Goal: Check status: Check status

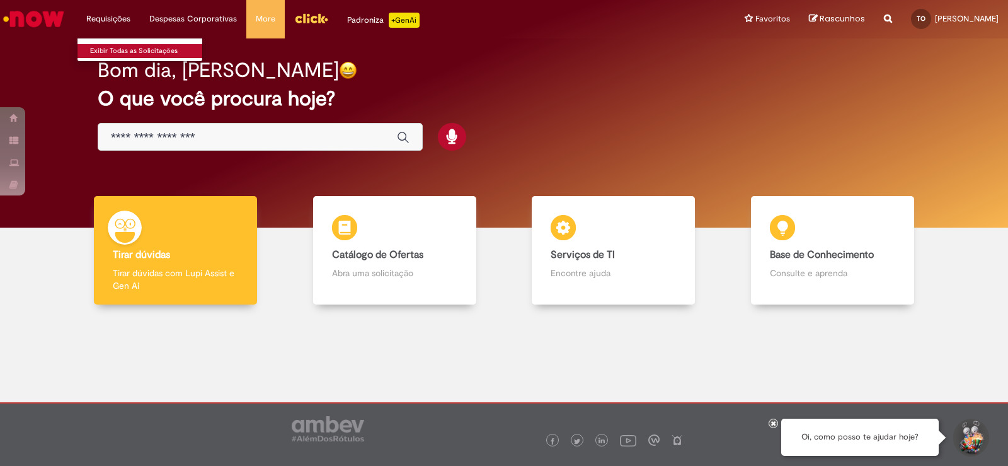
click at [123, 45] on link "Exibir Todas as Solicitações" at bounding box center [146, 51] width 139 height 14
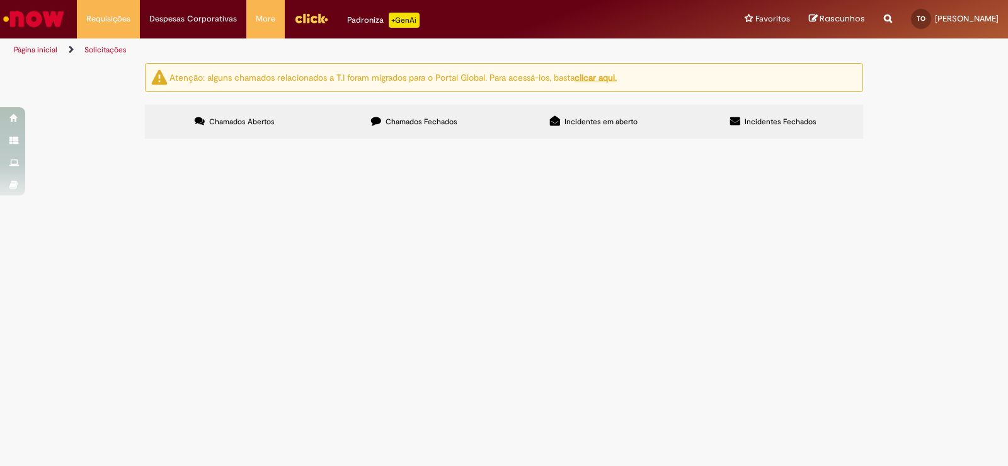
click at [425, 123] on span "Chamados Fechados" at bounding box center [422, 122] width 72 height 10
click at [0, 0] on span "Boa tarde, tudo certo? Gostaria de solicitar auxílio imediato ao meu Vale Trans…" at bounding box center [0, 0] width 0 height 0
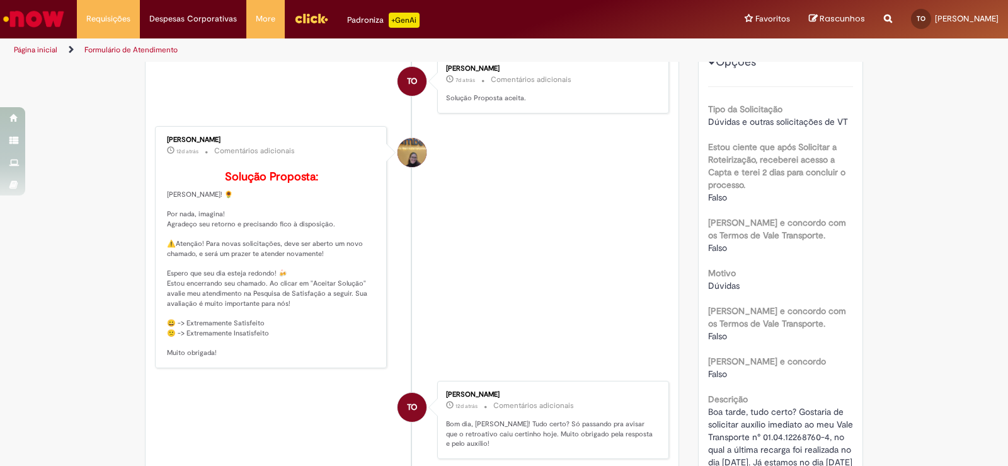
scroll to position [450, 0]
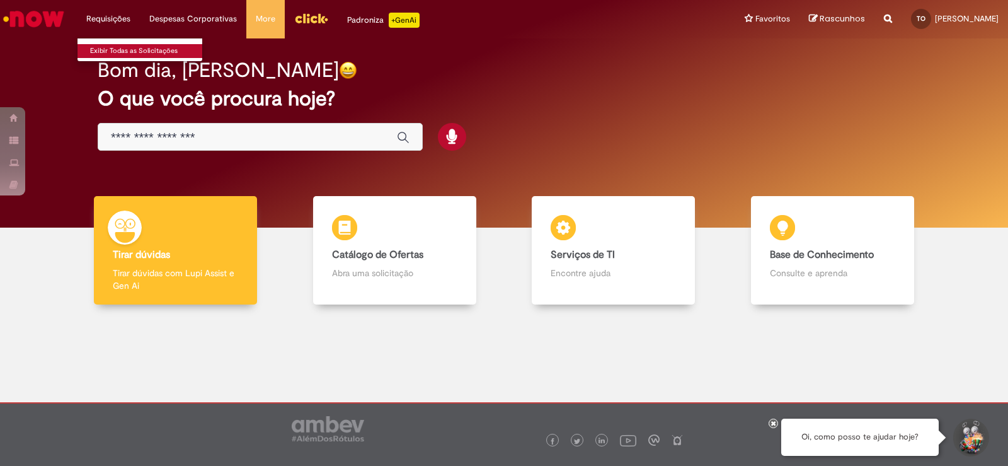
click at [120, 54] on link "Exibir Todas as Solicitações" at bounding box center [146, 51] width 139 height 14
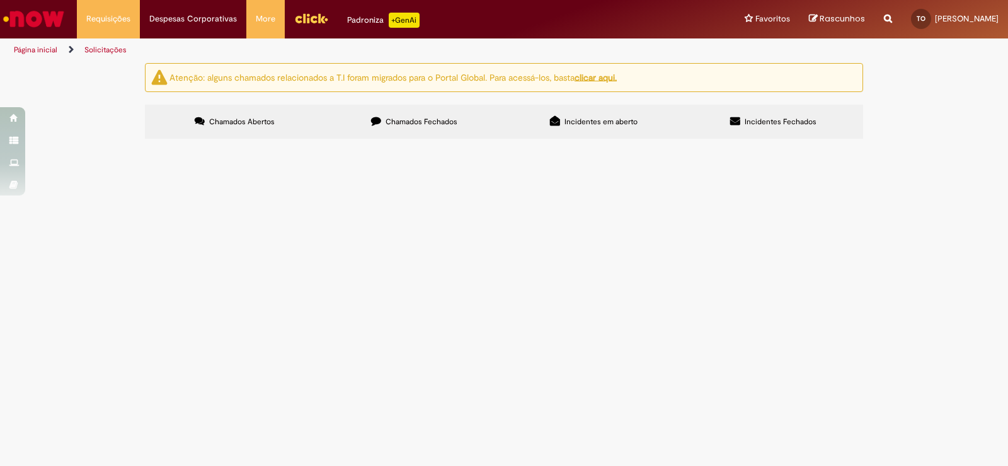
click at [431, 120] on span "Chamados Fechados" at bounding box center [422, 122] width 72 height 10
click at [0, 0] on span "Boa tarde, tudo certo? Gostaria de solicitar auxílio imediato ao meu Vale Trans…" at bounding box center [0, 0] width 0 height 0
